Goal: Information Seeking & Learning: Learn about a topic

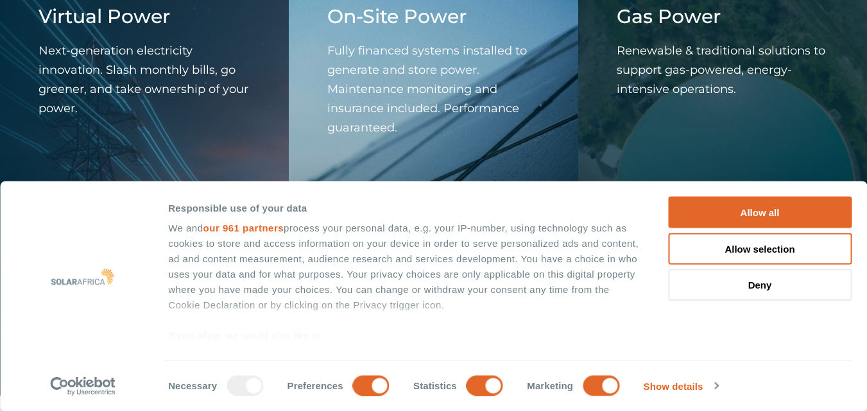
scroll to position [1466, 0]
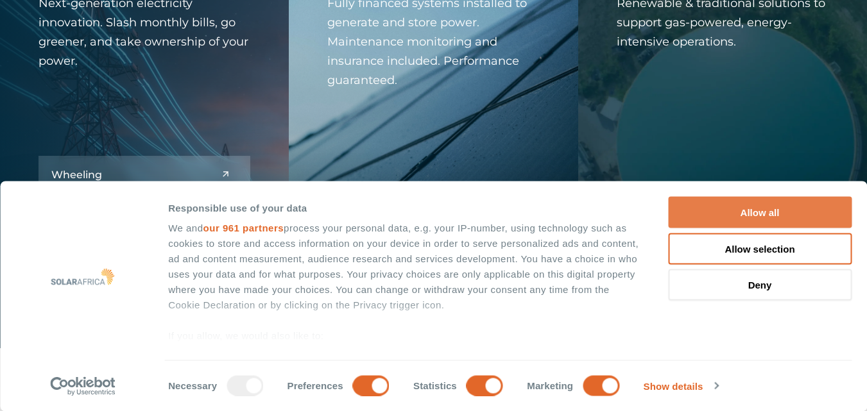
click at [768, 212] on button "Allow all" at bounding box center [759, 212] width 183 height 31
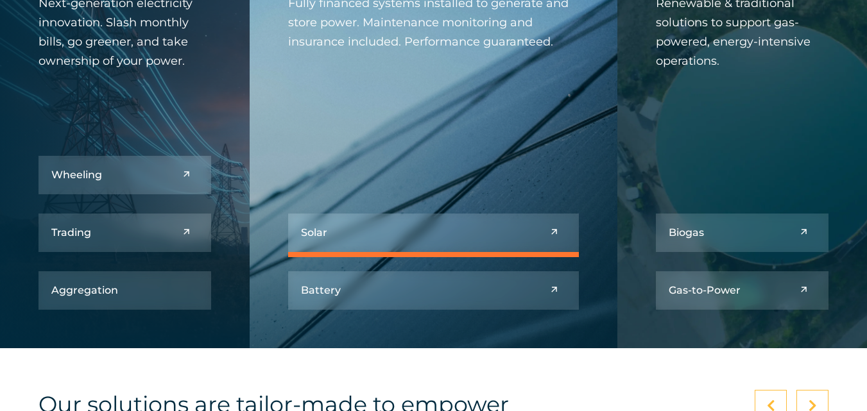
click at [396, 233] on link at bounding box center [433, 233] width 291 height 38
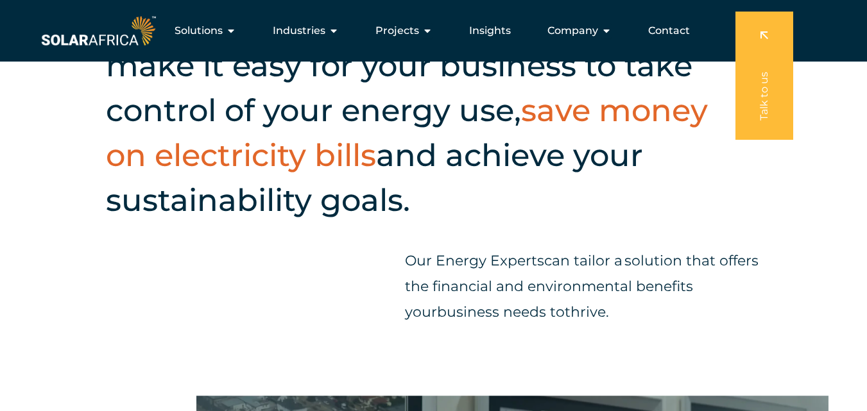
scroll to position [1383, 0]
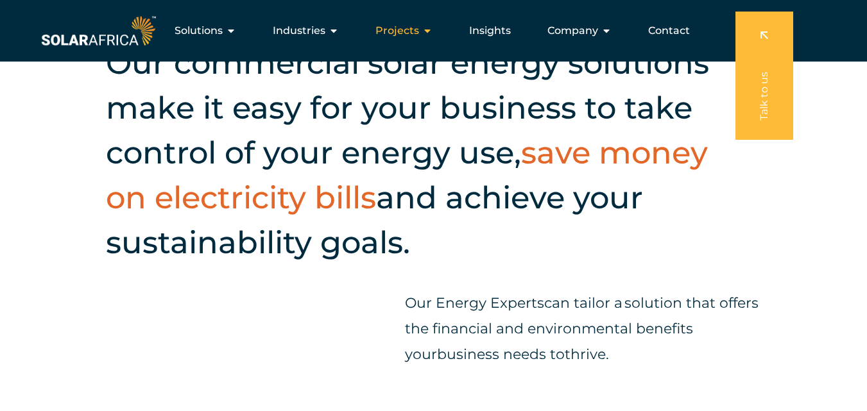
click at [429, 33] on icon "Menu" at bounding box center [427, 31] width 10 height 10
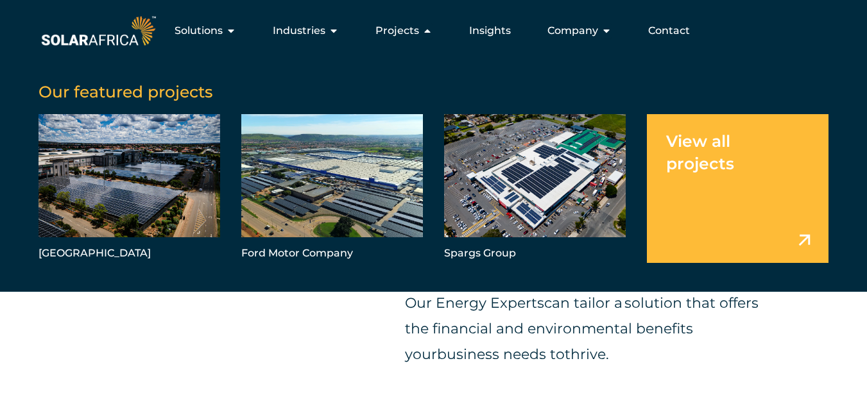
click at [806, 239] on link "Menu" at bounding box center [738, 188] width 182 height 149
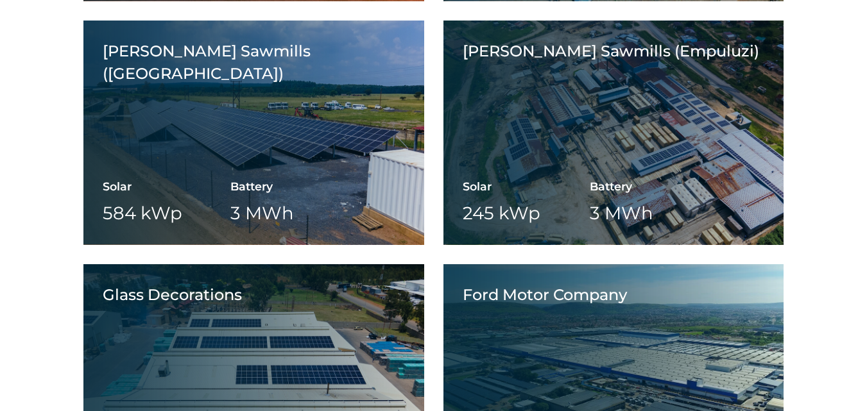
scroll to position [1466, 0]
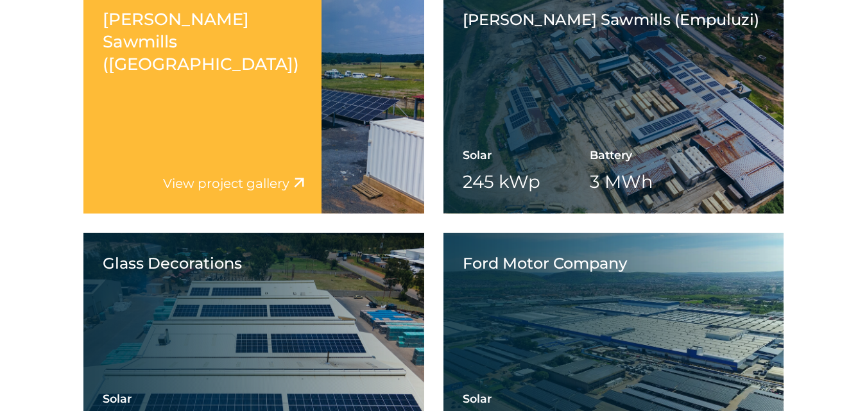
click at [362, 99] on div "[PERSON_NAME] Sawmills ([GEOGRAPHIC_DATA]) Solar 584 kWp Battery 3 MWh Wheeling" at bounding box center [253, 101] width 341 height 224
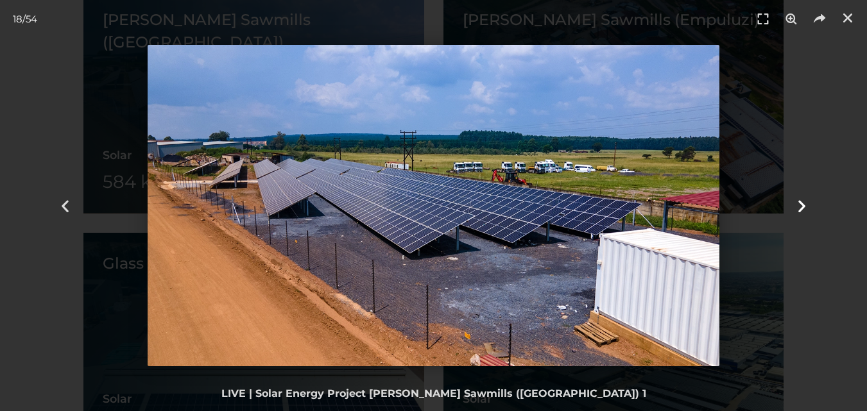
click at [800, 207] on icon "Next slide" at bounding box center [801, 206] width 16 height 16
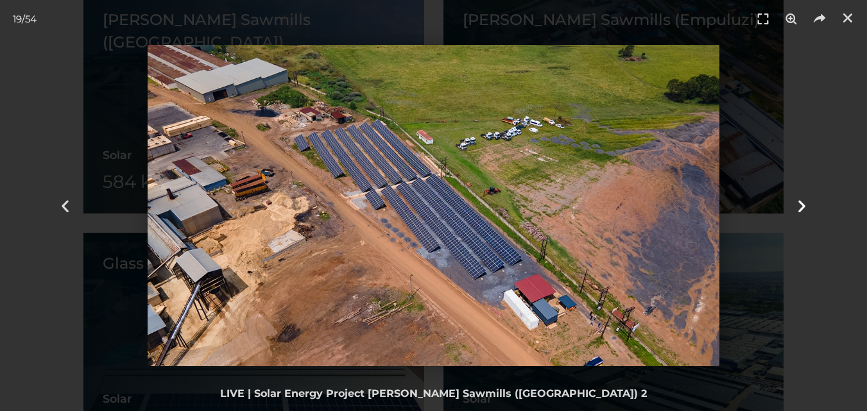
click at [802, 206] on icon "Next slide" at bounding box center [801, 206] width 16 height 16
